Goal: Information Seeking & Learning: Find specific page/section

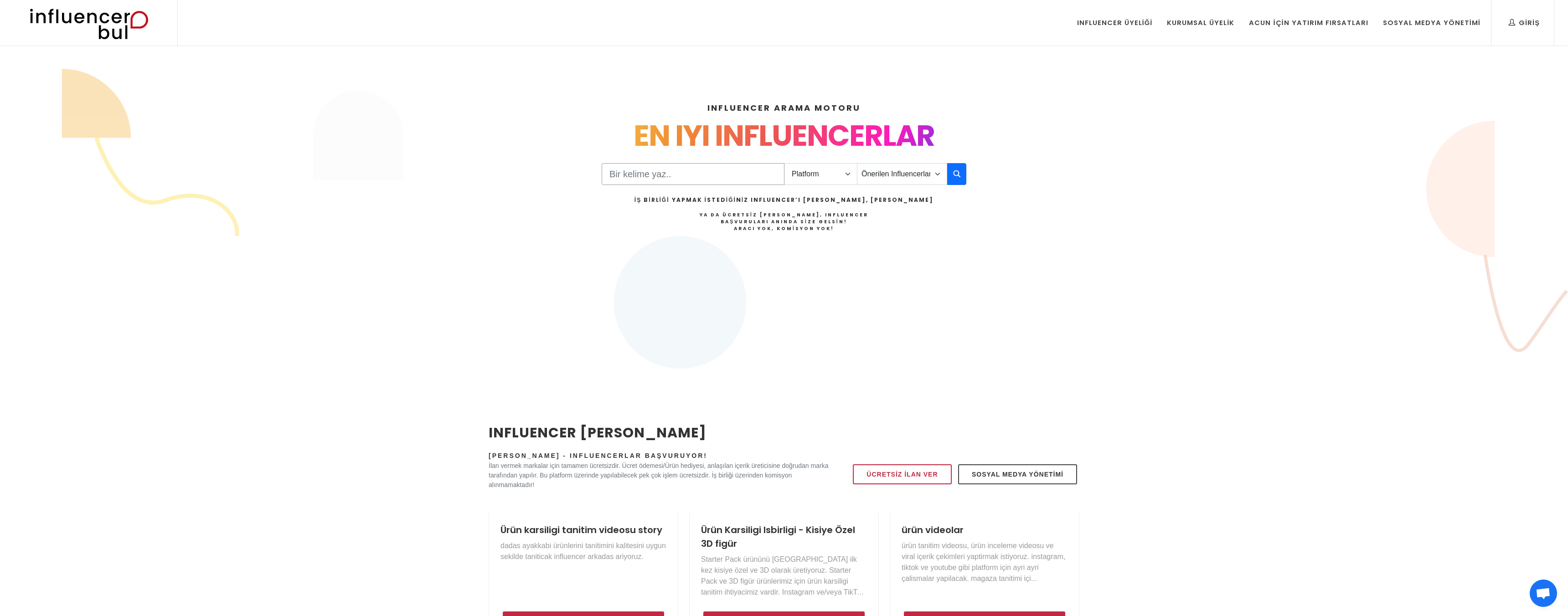
click at [699, 173] on input "Search" at bounding box center [693, 174] width 183 height 22
type input "düğün"
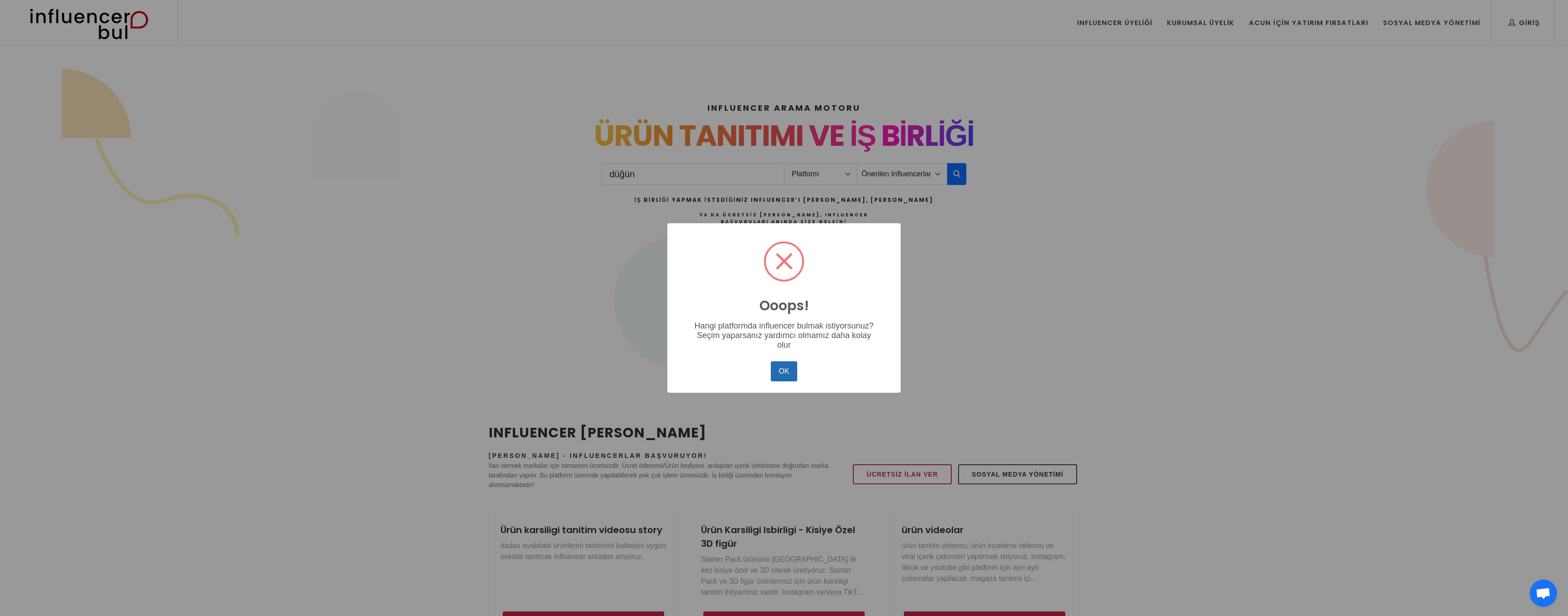
click at [791, 371] on button "OK" at bounding box center [783, 371] width 26 height 20
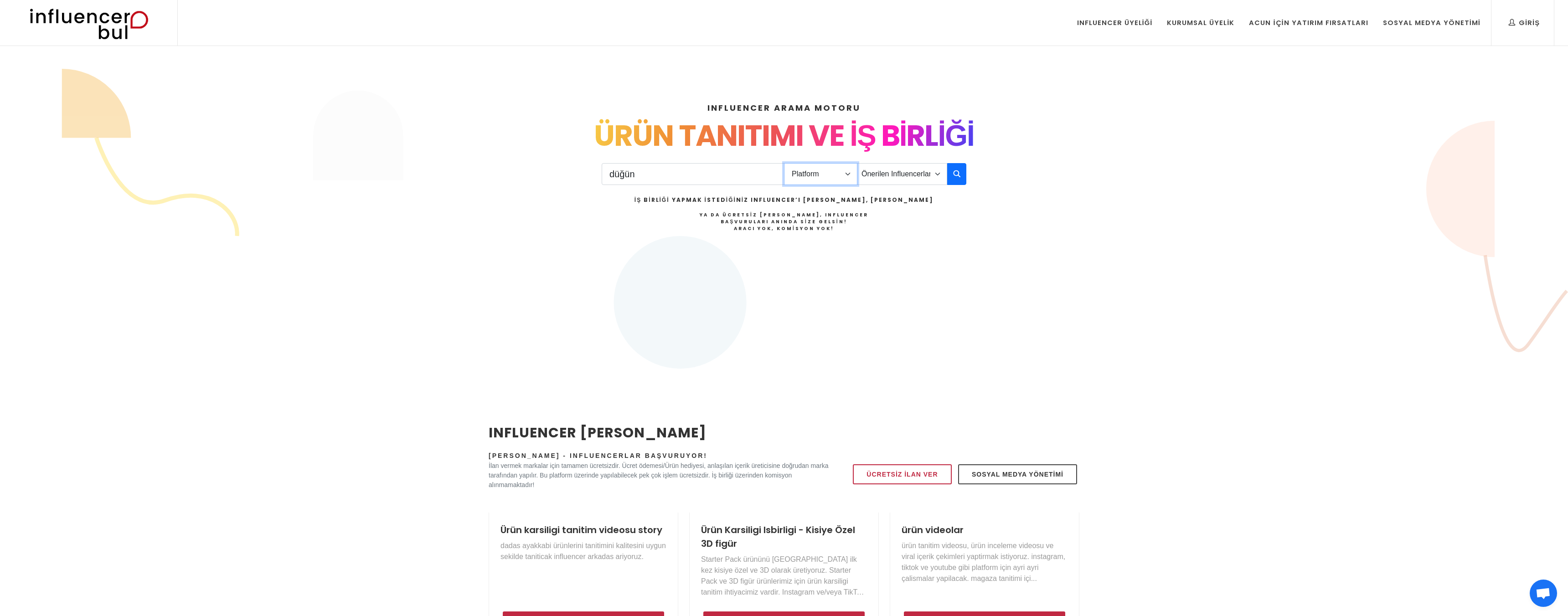
click at [821, 178] on select "Platform Instagram Facebook Youtube Tiktok Twitter Twitch" at bounding box center [821, 174] width 74 height 22
select select "1"
click at [784, 163] on select "Platform Instagram Facebook Youtube Tiktok Twitter Twitch" at bounding box center [821, 174] width 74 height 22
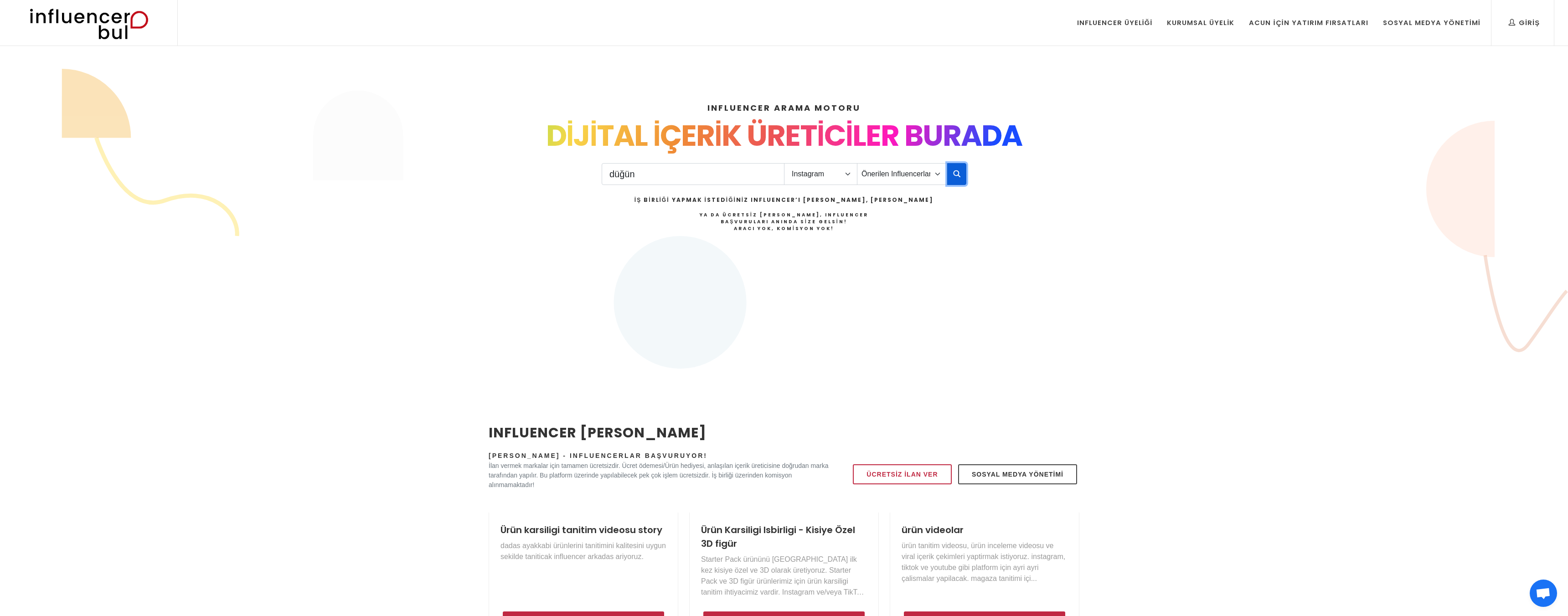
click at [956, 177] on icon "button" at bounding box center [957, 173] width 7 height 11
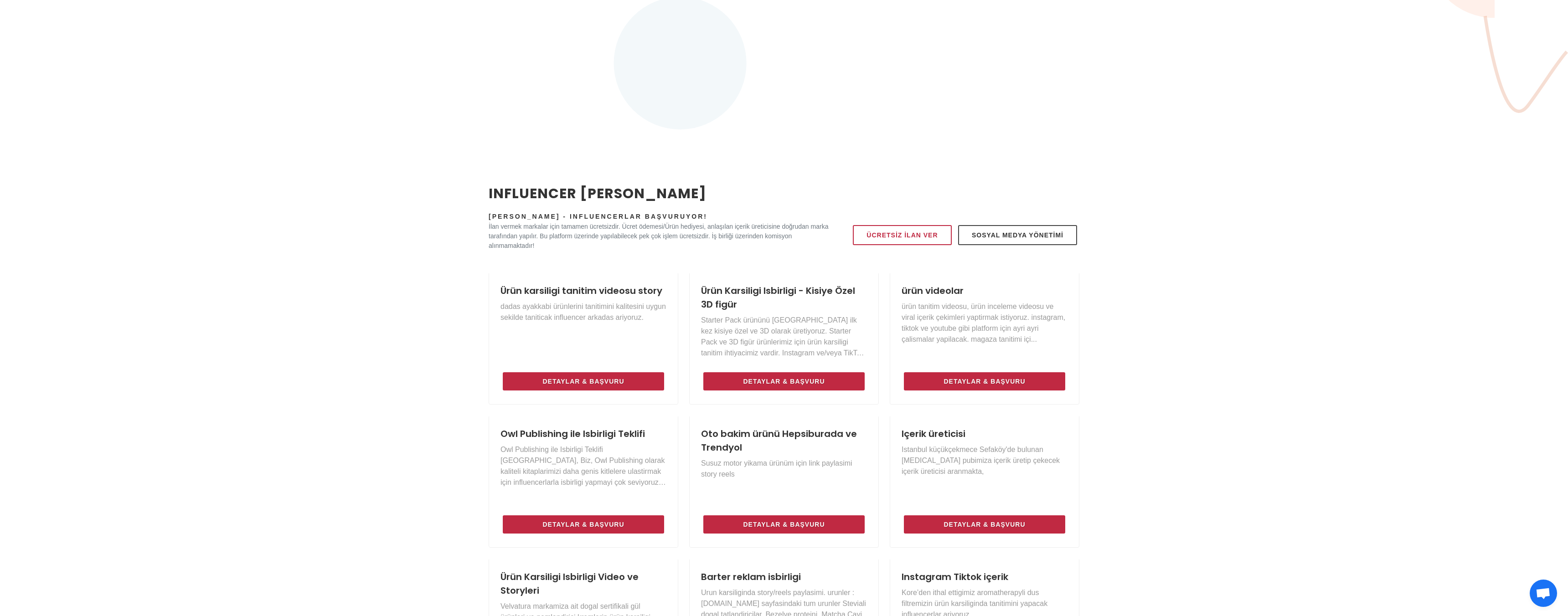
scroll to position [343, 0]
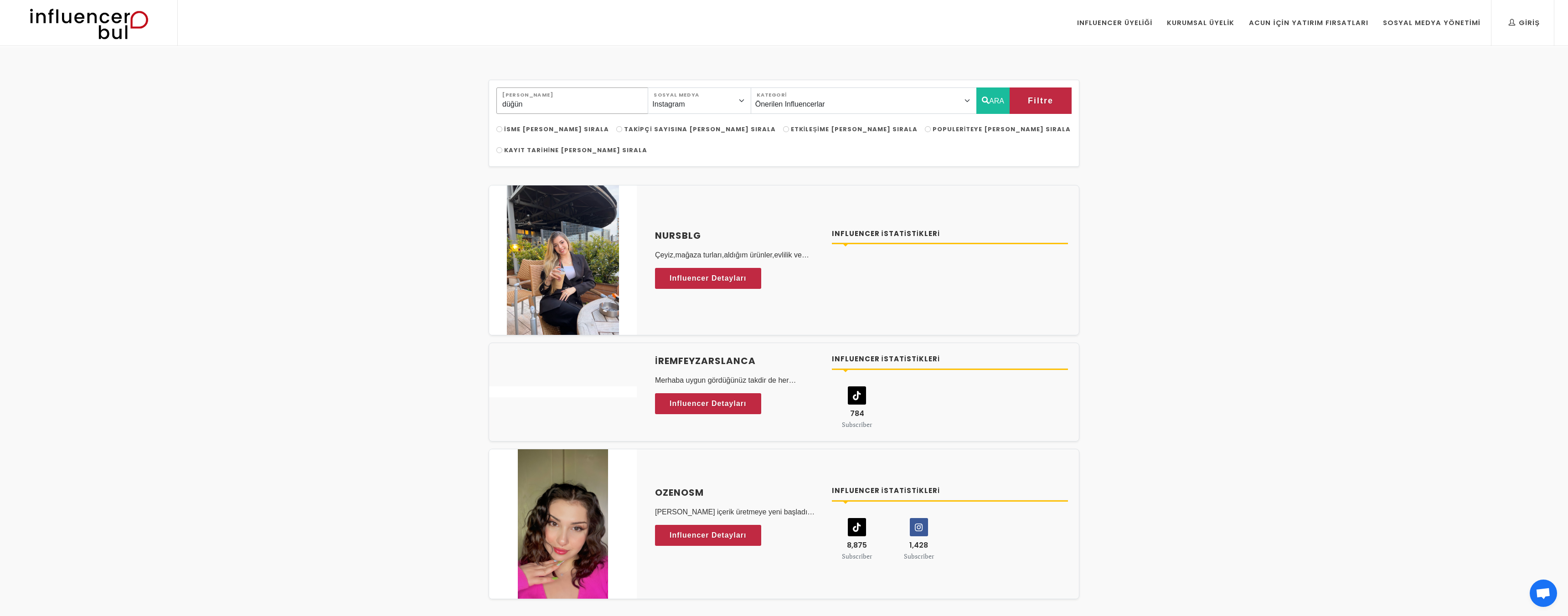
click at [511, 102] on input "düğün" at bounding box center [572, 100] width 152 height 26
click at [986, 97] on icon "button" at bounding box center [985, 100] width 7 height 11
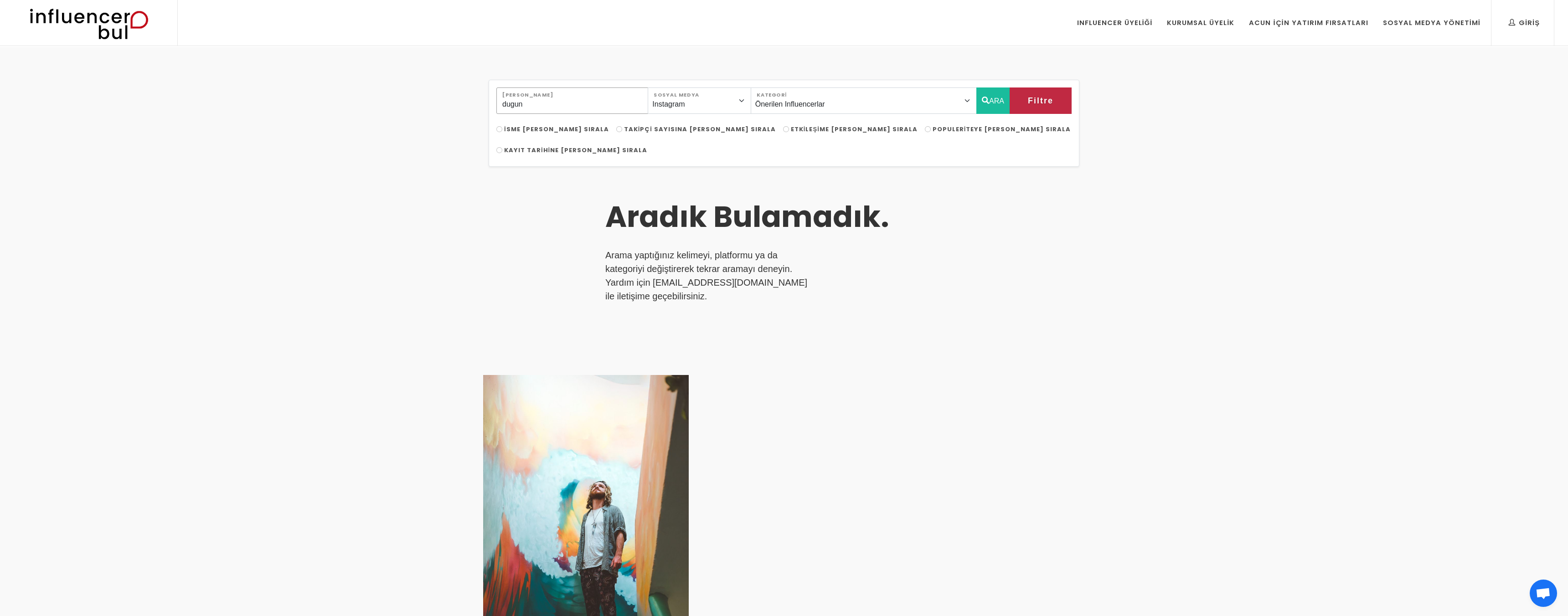
click at [518, 98] on input "dugun" at bounding box center [572, 100] width 152 height 26
click at [518, 99] on input "dugun" at bounding box center [572, 100] width 152 height 26
type input "evlilik"
click at [995, 102] on button "ARA" at bounding box center [993, 100] width 33 height 26
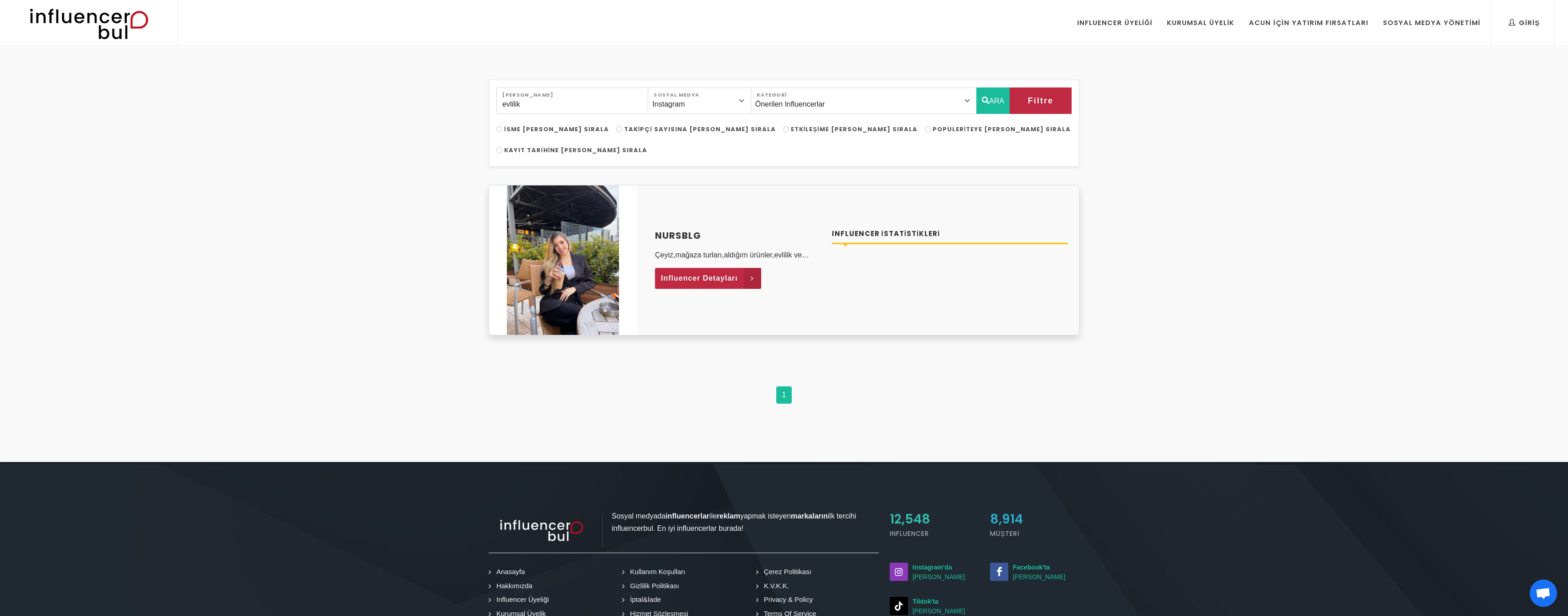
click at [719, 271] on span "Influencer Detayları" at bounding box center [699, 278] width 77 height 13
